Goal: Information Seeking & Learning: Learn about a topic

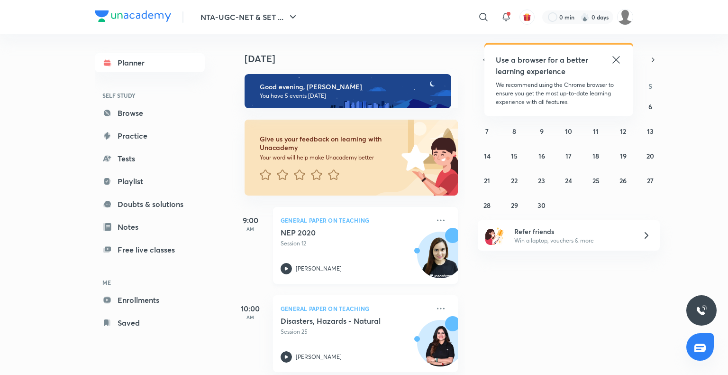
click at [290, 271] on icon at bounding box center [286, 268] width 11 height 11
